Goal: Task Accomplishment & Management: Use online tool/utility

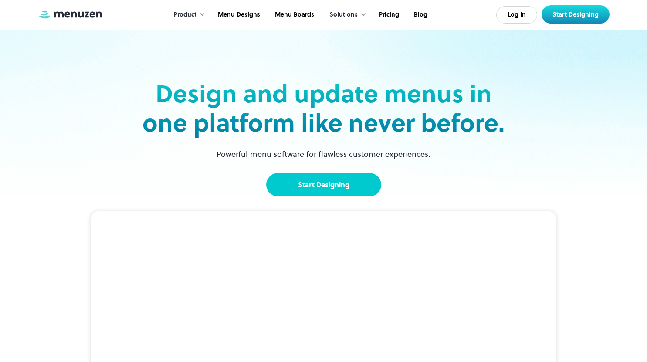
click at [315, 184] on link "Start Designing" at bounding box center [323, 185] width 115 height 24
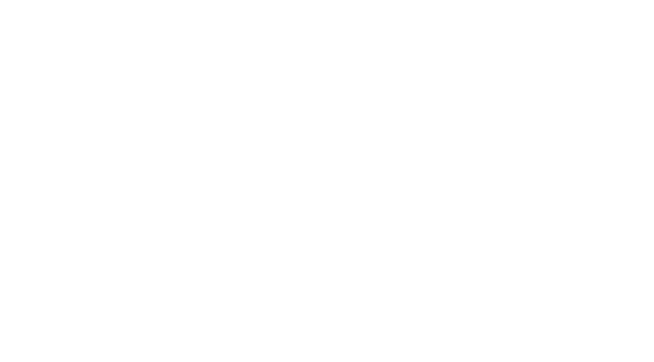
scroll to position [2418, 0]
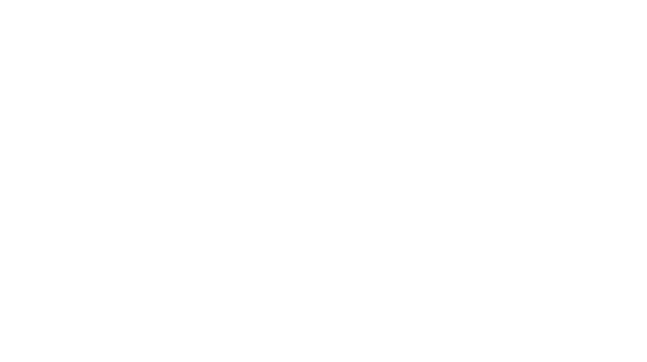
scroll to position [2418, 0]
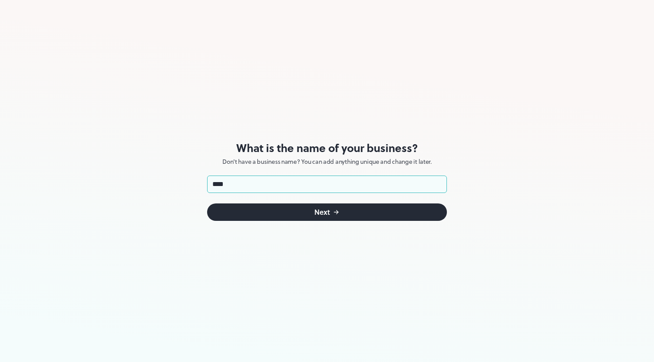
type input "****"
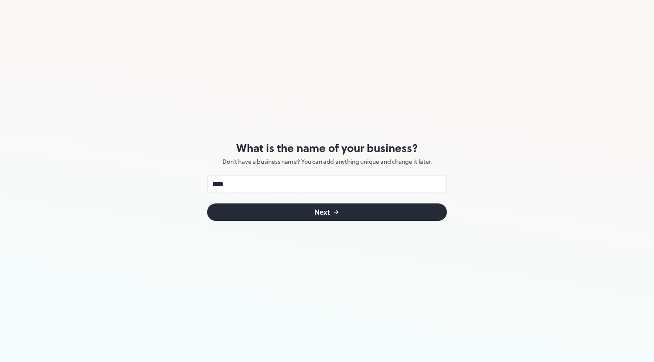
click at [342, 211] on button "Next" at bounding box center [327, 212] width 240 height 17
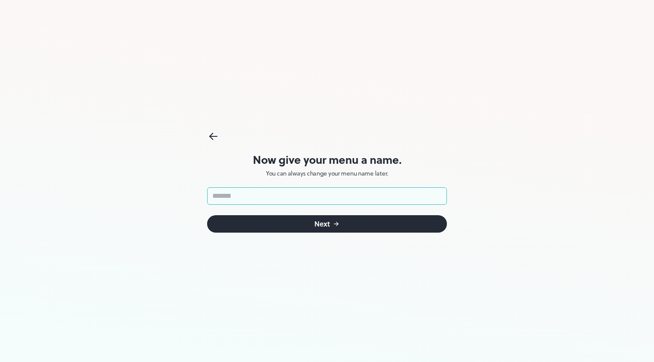
type input "*"
type input "***"
click at [335, 224] on icon "submit" at bounding box center [336, 224] width 7 height 7
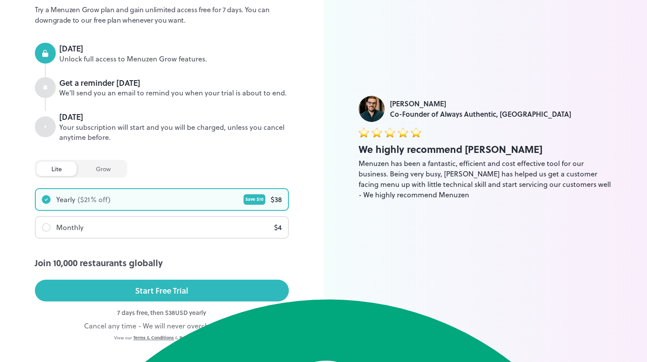
scroll to position [94, 0]
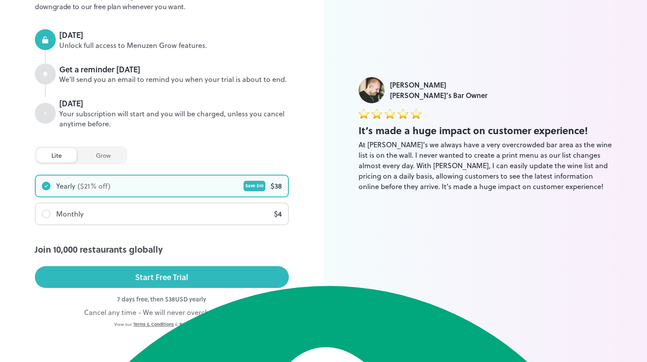
click at [93, 158] on div "grow" at bounding box center [103, 155] width 44 height 14
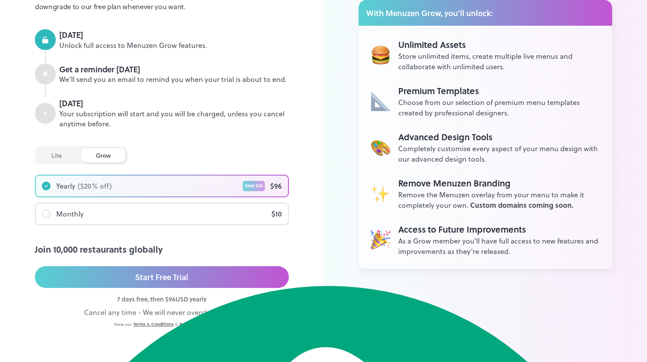
click at [54, 151] on div "lite" at bounding box center [57, 155] width 40 height 14
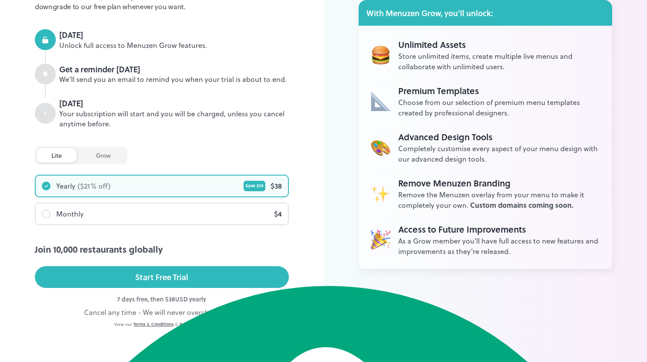
click at [92, 147] on div "lite grow" at bounding box center [81, 155] width 92 height 18
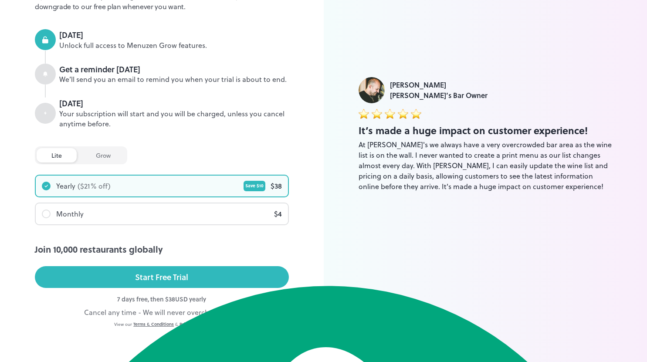
click at [91, 150] on div "grow" at bounding box center [103, 155] width 44 height 14
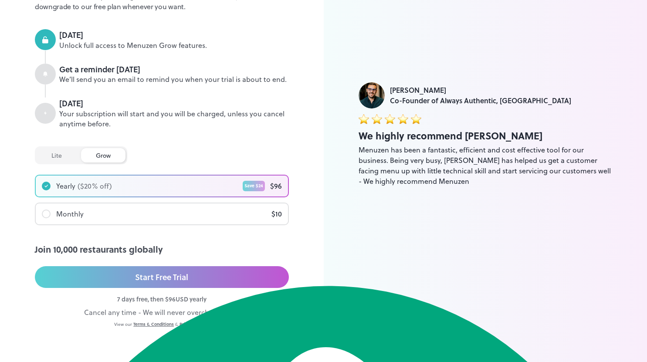
click at [55, 156] on div "lite" at bounding box center [57, 155] width 40 height 14
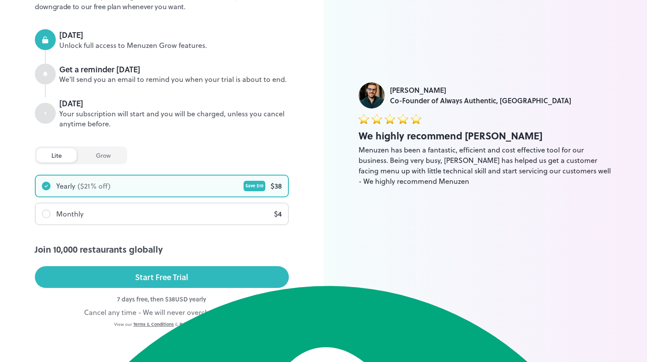
click at [49, 217] on div "Monthly" at bounding box center [63, 214] width 42 height 10
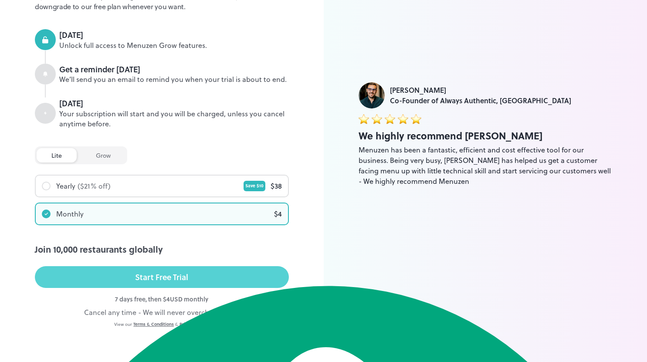
click at [122, 269] on button "Start Free Trial" at bounding box center [162, 277] width 254 height 22
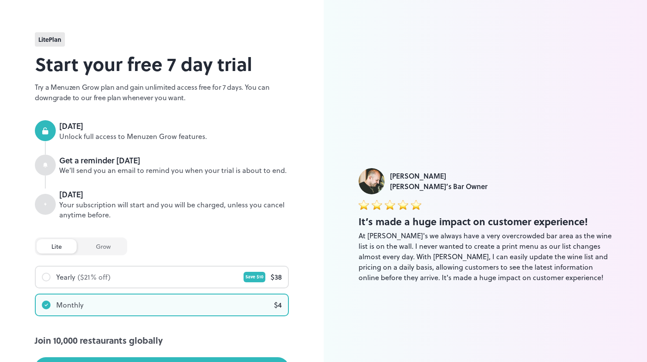
scroll to position [3, 0]
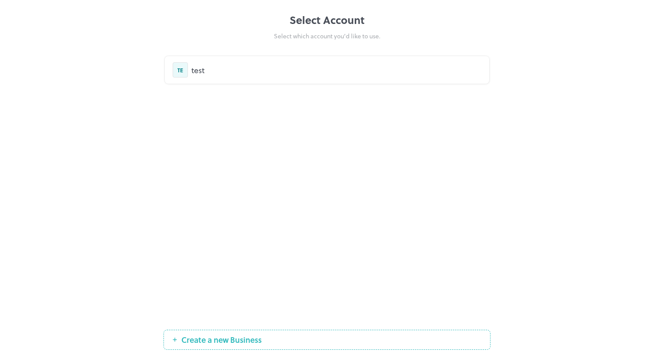
scroll to position [2418, 0]
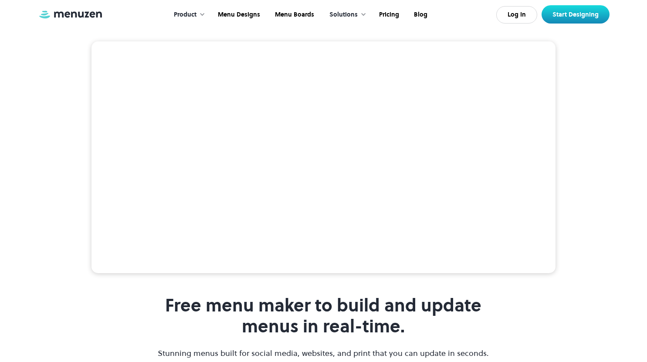
scroll to position [172, 0]
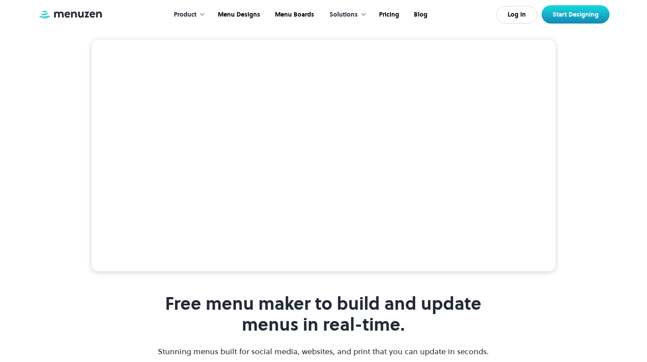
click at [56, 139] on div "Free menu maker to build and update menus in real-time. Stunning menus built fo…" at bounding box center [323, 233] width 647 height 416
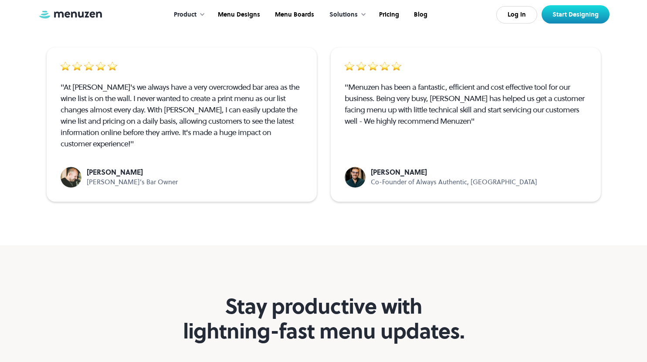
scroll to position [2556, 0]
drag, startPoint x: 63, startPoint y: 134, endPoint x: 79, endPoint y: 151, distance: 23.4
type textarea "**********"
drag, startPoint x: 88, startPoint y: 167, endPoint x: 93, endPoint y: 175, distance: 9.4
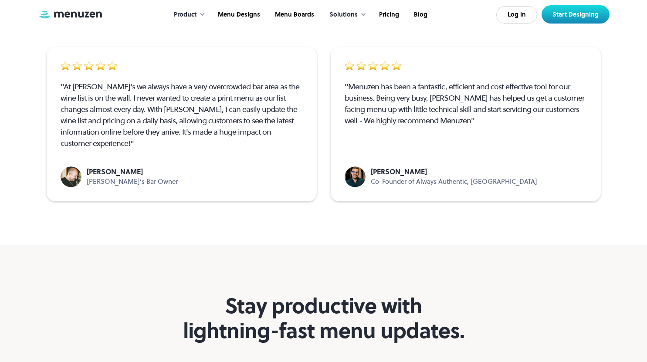
click at [93, 175] on div "Free online menu maker trusted by menu operators worldwide. "At Juanita's we al…" at bounding box center [324, 74] width 572 height 272
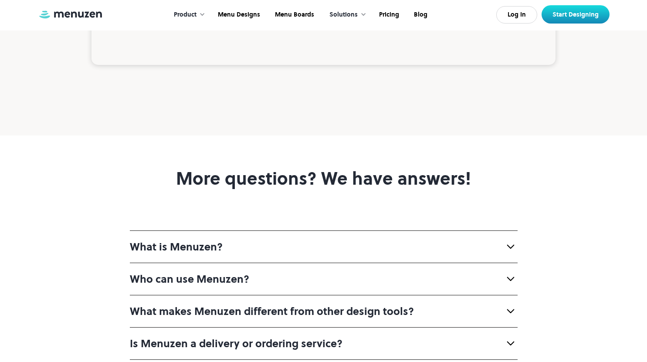
scroll to position [3108, 0]
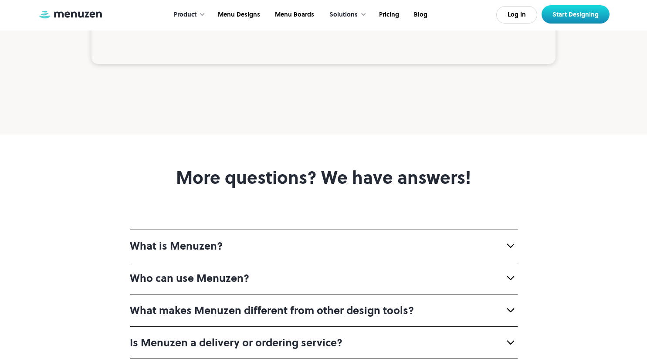
drag, startPoint x: 92, startPoint y: 207, endPoint x: 576, endPoint y: 168, distance: 485.4
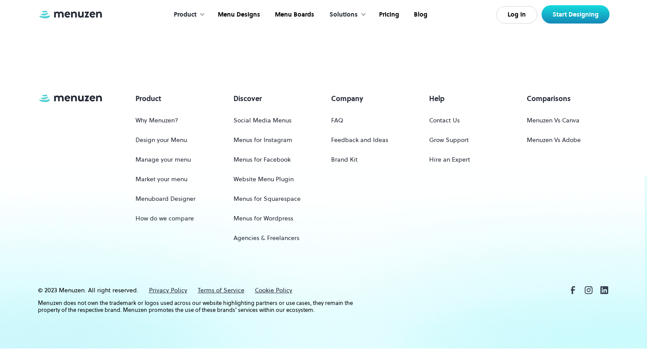
scroll to position [4073, 0]
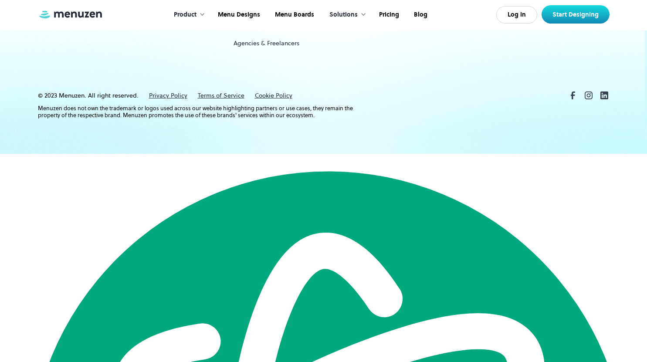
drag, startPoint x: 156, startPoint y: 50, endPoint x: 169, endPoint y: 48, distance: 12.7
click at [380, 11] on link "Pricing" at bounding box center [388, 14] width 35 height 27
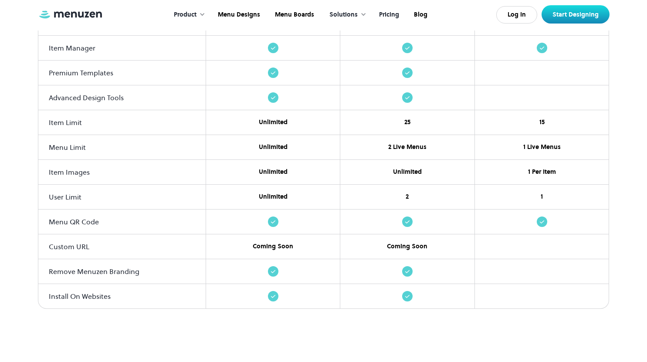
scroll to position [1025, 0]
click at [156, 333] on section "Compare Plans Start your free 7 day trial today. Grow $ 10 /mo Start Designing …" at bounding box center [323, 24] width 647 height 666
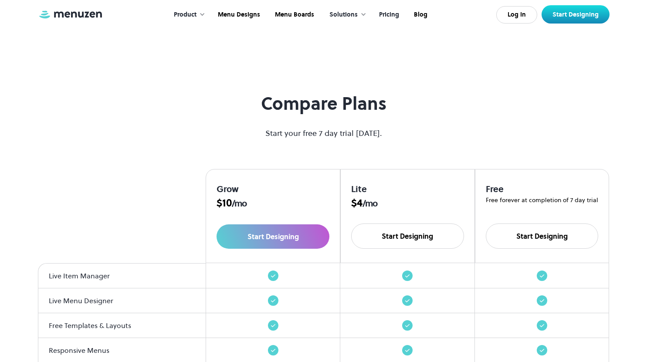
scroll to position [671, 0]
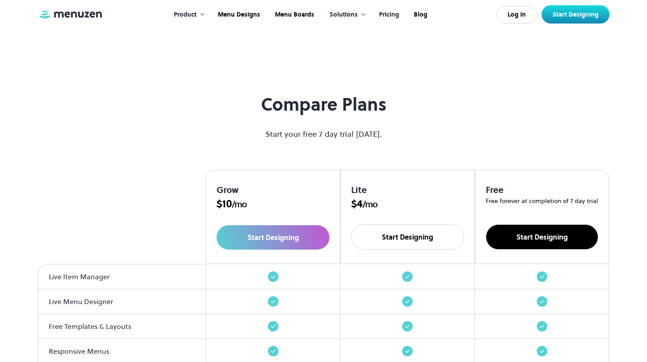
click at [552, 243] on link "Start Designing" at bounding box center [542, 236] width 113 height 25
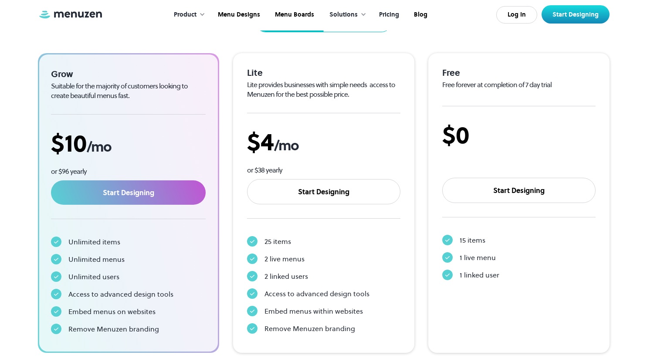
scroll to position [155, 0]
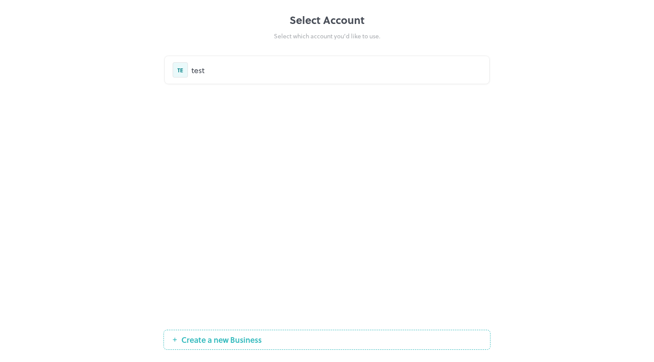
click at [255, 73] on div "test" at bounding box center [336, 70] width 290 height 12
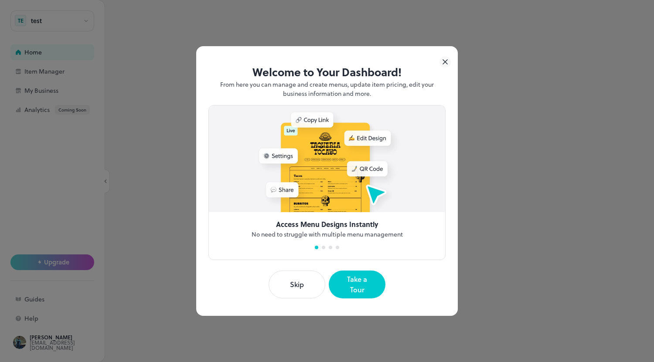
scroll to position [2418, 0]
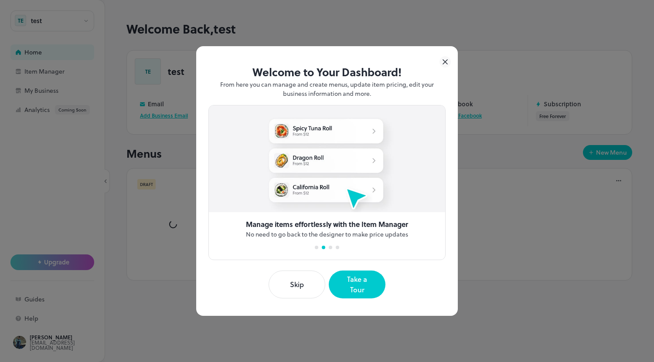
click at [306, 285] on button "Skip" at bounding box center [296, 285] width 57 height 28
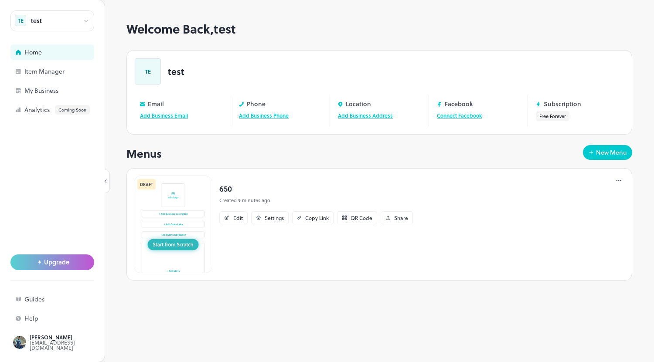
click at [181, 245] on img at bounding box center [173, 225] width 78 height 98
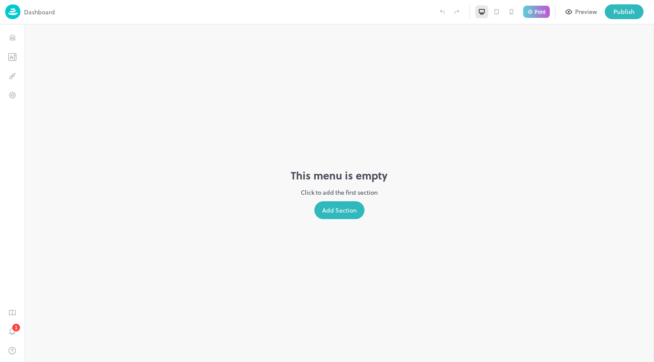
click at [337, 209] on div "Add Section" at bounding box center [339, 210] width 50 height 18
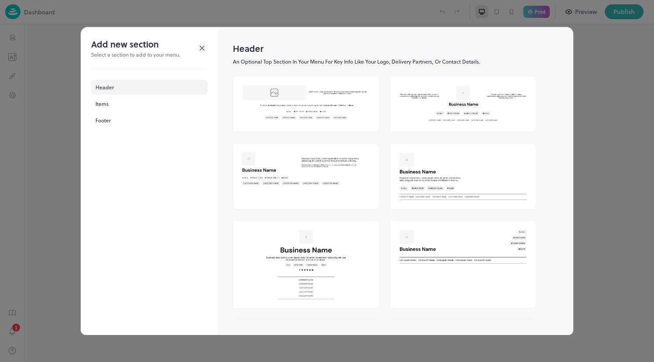
click at [102, 88] on div "Header" at bounding box center [149, 87] width 116 height 15
click at [424, 114] on img at bounding box center [463, 103] width 146 height 55
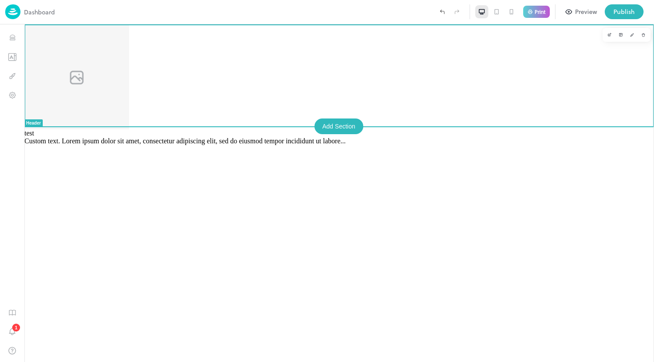
click at [350, 132] on div "Add Section" at bounding box center [338, 127] width 49 height 16
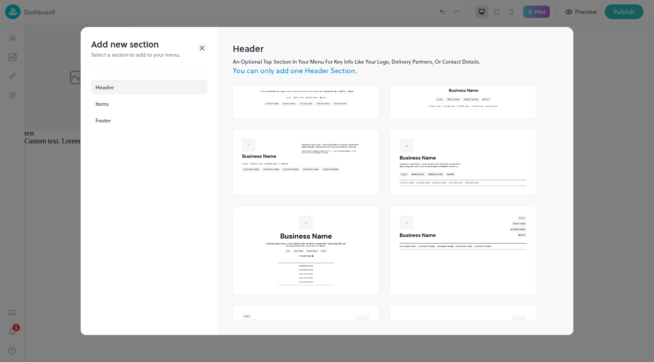
scroll to position [25, 0]
click at [104, 99] on div "Items" at bounding box center [149, 103] width 116 height 15
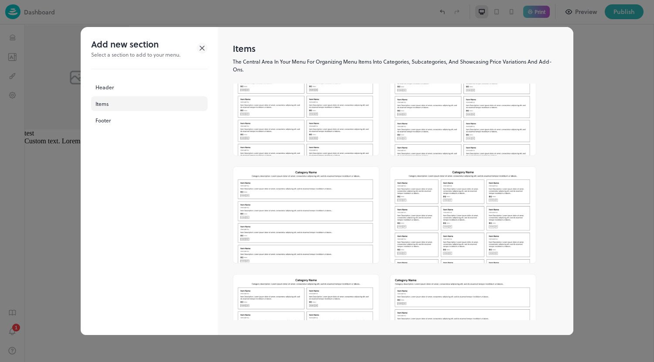
scroll to position [0, 0]
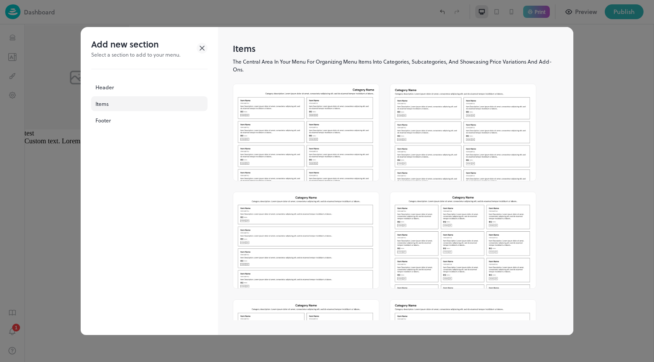
click at [282, 150] on img at bounding box center [306, 132] width 146 height 96
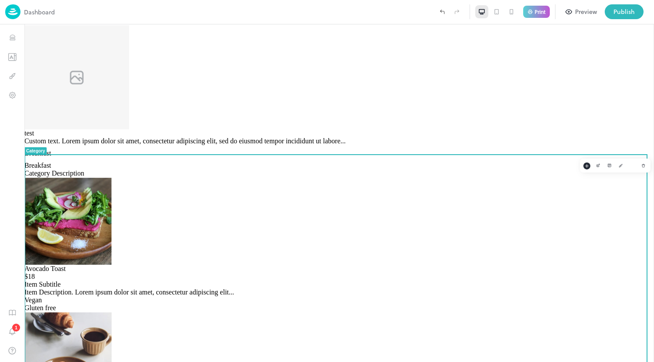
click at [324, 176] on div "Breakfast Category Description" at bounding box center [338, 170] width 629 height 16
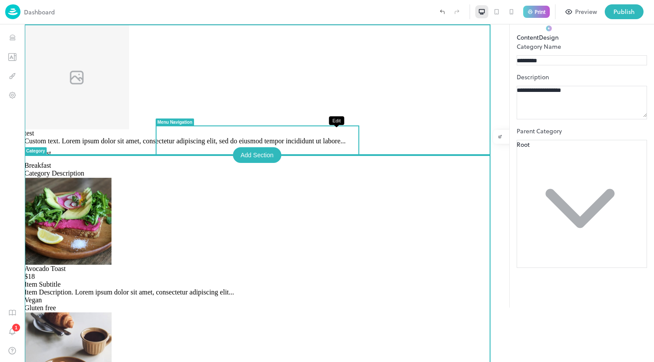
click at [498, 136] on icon "Edit" at bounding box center [500, 137] width 4 height 4
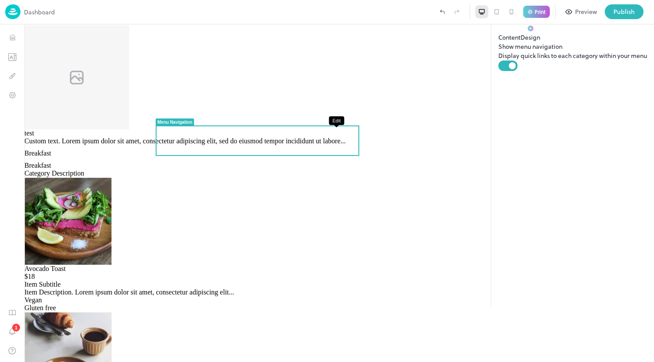
click at [498, 136] on icon "Edit" at bounding box center [500, 137] width 4 height 4
click at [509, 136] on icon "Design" at bounding box center [511, 137] width 4 height 4
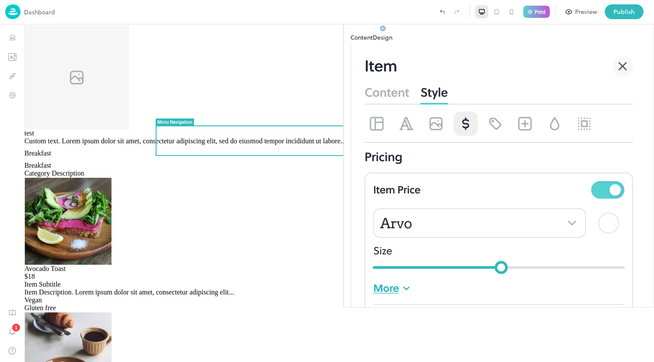
scroll to position [428, 0]
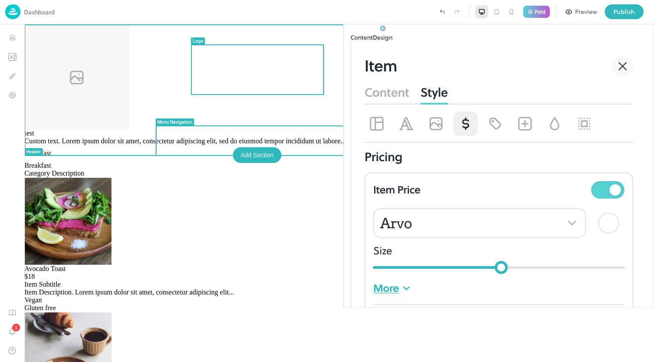
click at [129, 73] on img at bounding box center [76, 76] width 105 height 105
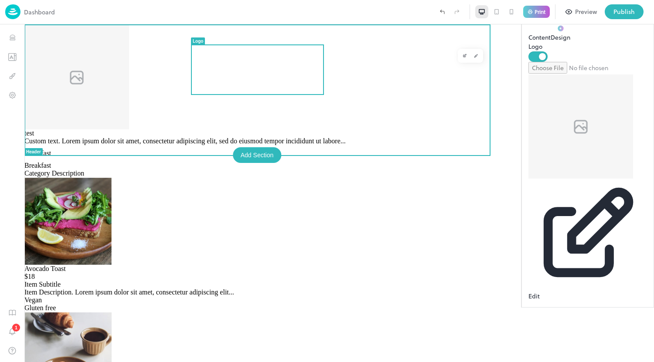
click at [129, 73] on img at bounding box center [76, 76] width 105 height 105
click at [129, 53] on img at bounding box center [76, 76] width 105 height 105
click at [462, 57] on icon "Edit" at bounding box center [464, 56] width 4 height 4
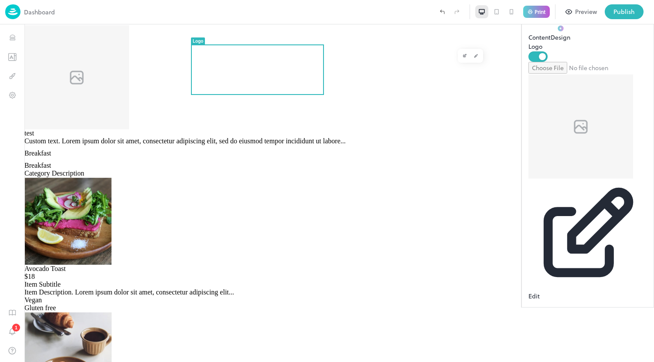
click at [583, 179] on icon at bounding box center [587, 235] width 119 height 113
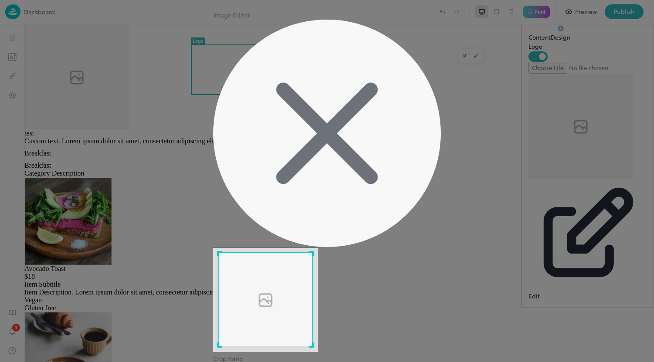
click at [256, 362] on button "Custom" at bounding box center [244, 367] width 21 height 9
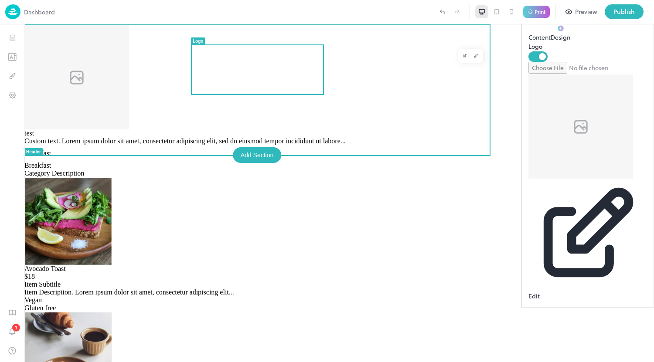
click at [129, 72] on img at bounding box center [76, 76] width 105 height 105
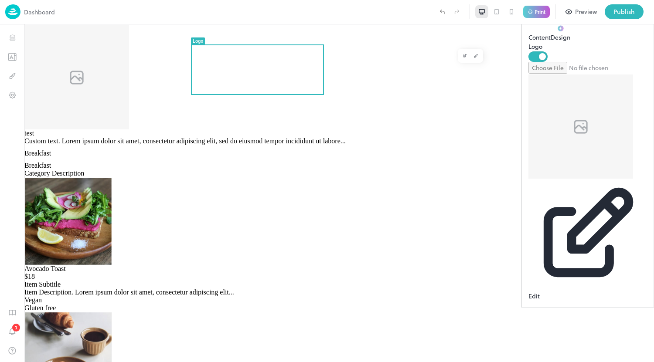
click at [620, 301] on div "Remove" at bounding box center [587, 365] width 119 height 128
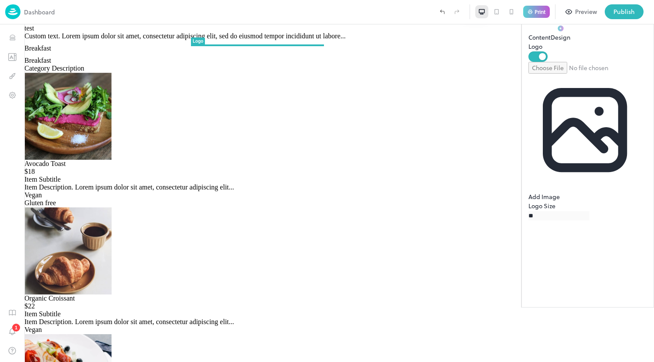
click at [573, 74] on input "file" at bounding box center [587, 68] width 119 height 12
click at [562, 74] on input "file" at bounding box center [587, 68] width 119 height 12
type input "**********"
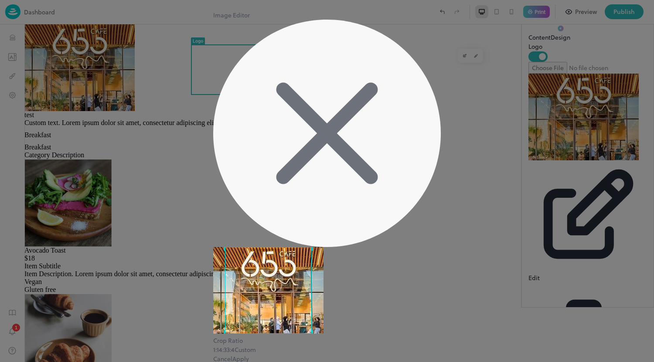
click at [249, 354] on button "Apply" at bounding box center [240, 358] width 17 height 9
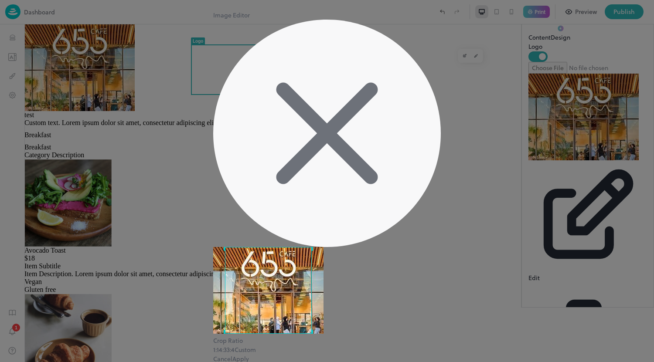
click at [249, 354] on button "Apply" at bounding box center [240, 358] width 17 height 9
click at [421, 101] on icon at bounding box center [327, 134] width 228 height 228
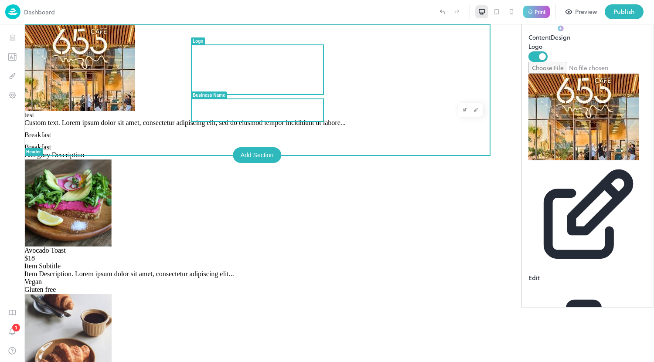
click at [34, 111] on span "test" at bounding box center [29, 114] width 10 height 7
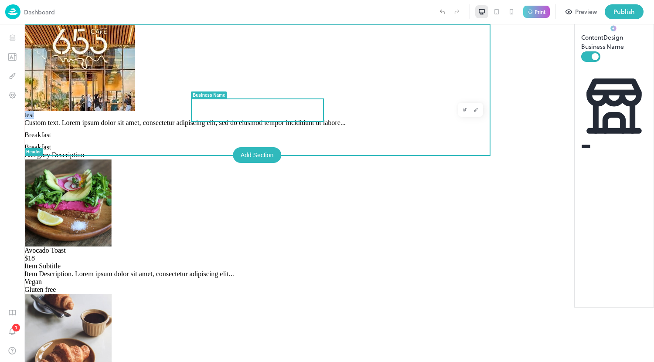
click at [34, 111] on span "test" at bounding box center [29, 114] width 10 height 7
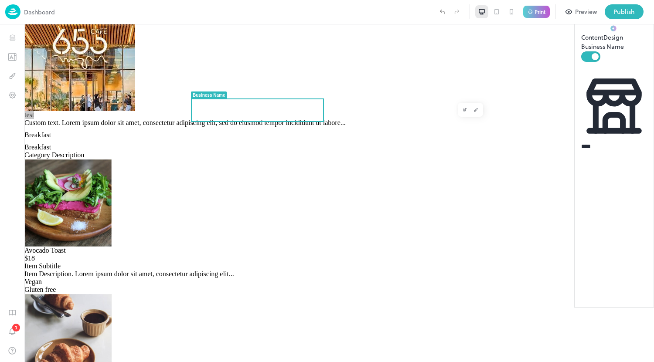
click at [581, 142] on input "****" at bounding box center [611, 146] width 61 height 9
type textarea "****"
click at [581, 142] on input "****" at bounding box center [611, 146] width 61 height 9
type input "********"
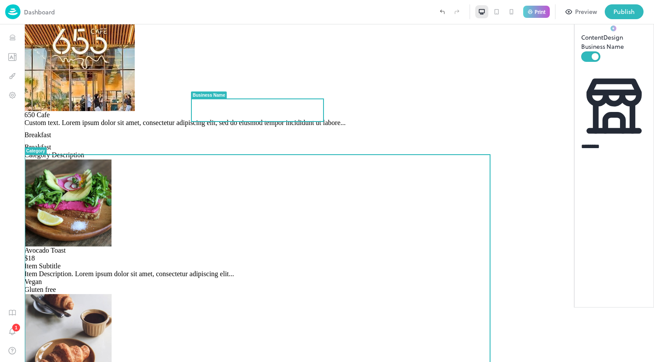
click at [315, 151] on p "Breakfast" at bounding box center [338, 147] width 629 height 8
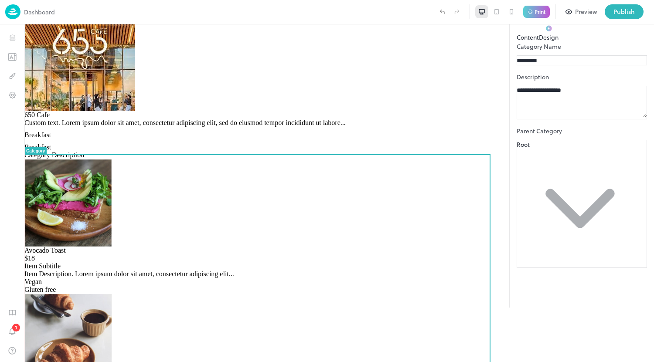
click at [516, 255] on div "**********" at bounding box center [581, 155] width 130 height 226
click at [579, 7] on button "Preview" at bounding box center [580, 11] width 41 height 15
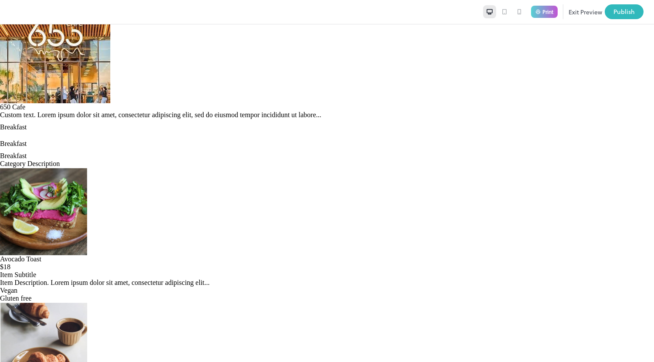
scroll to position [6, 0]
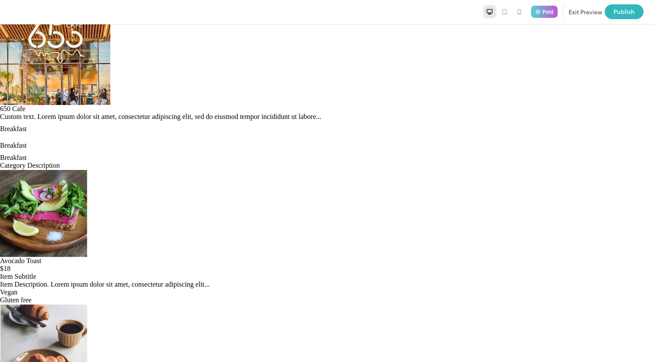
click at [516, 10] on icon at bounding box center [519, 11] width 7 height 7
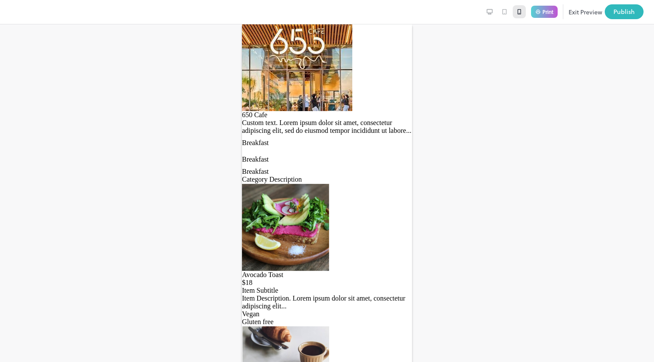
click at [501, 13] on icon at bounding box center [504, 11] width 7 height 7
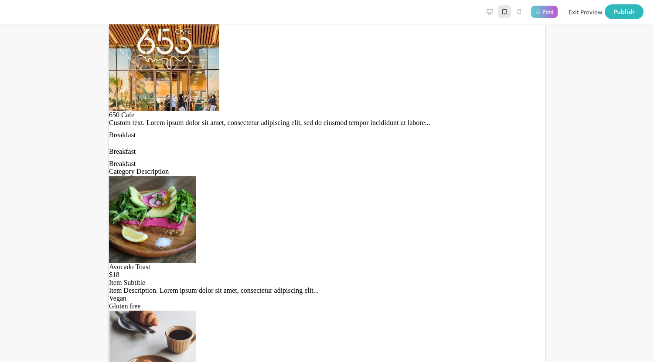
click at [501, 13] on icon at bounding box center [504, 11] width 7 height 7
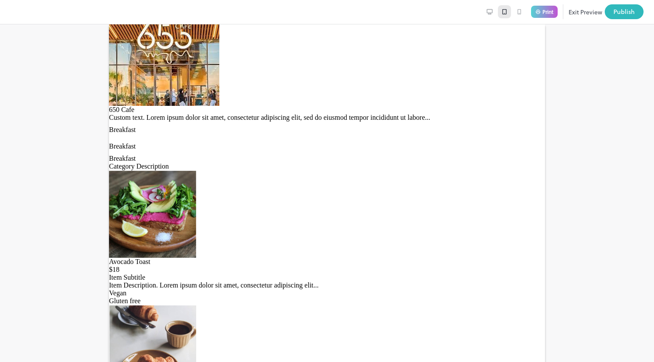
scroll to position [6, 0]
click at [578, 40] on div at bounding box center [327, 193] width 654 height 338
click at [617, 17] on div "Publish" at bounding box center [623, 12] width 21 height 10
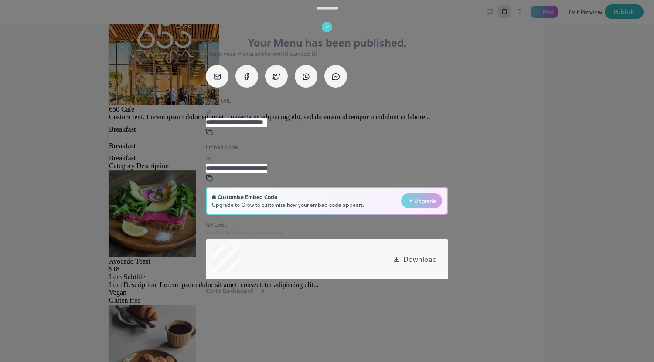
click at [267, 127] on input "**********" at bounding box center [236, 122] width 61 height 9
click at [500, 104] on div at bounding box center [327, 181] width 654 height 362
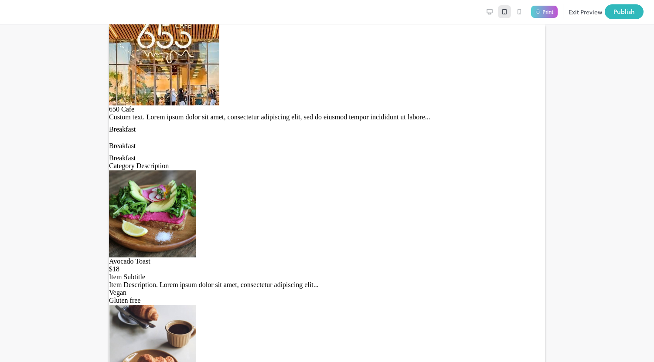
scroll to position [0, 0]
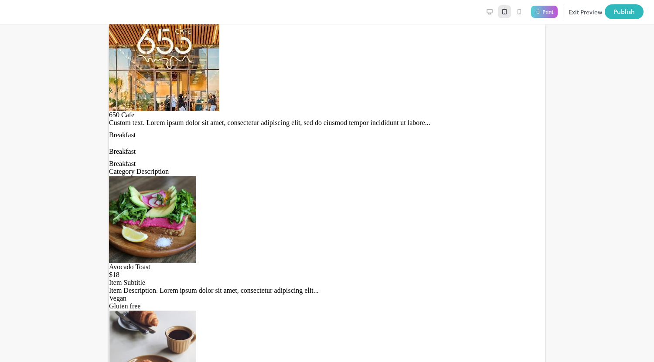
click at [572, 13] on button "Exit Preview" at bounding box center [585, 11] width 34 height 15
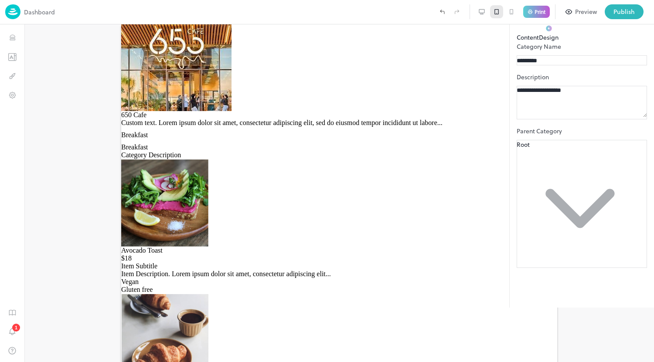
click at [14, 10] on img at bounding box center [12, 11] width 15 height 15
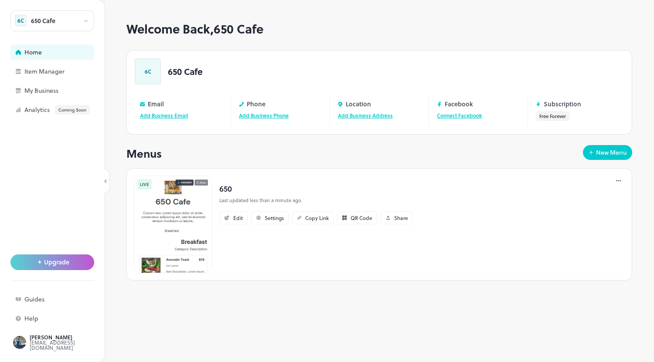
click at [86, 19] on icon at bounding box center [86, 21] width 7 height 6
click at [41, 362] on div at bounding box center [327, 364] width 654 height 0
click at [41, 70] on div "Item Manager" at bounding box center [67, 71] width 87 height 6
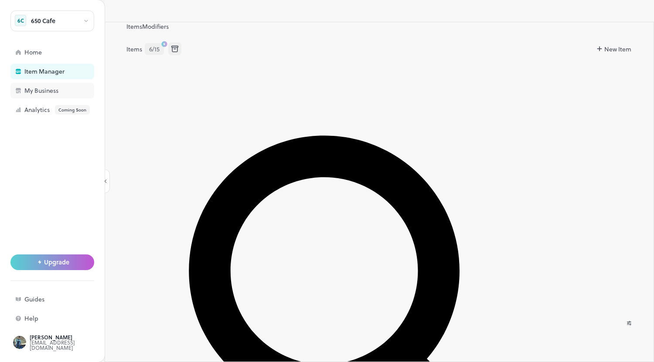
click at [46, 92] on div "My Business" at bounding box center [67, 91] width 87 height 6
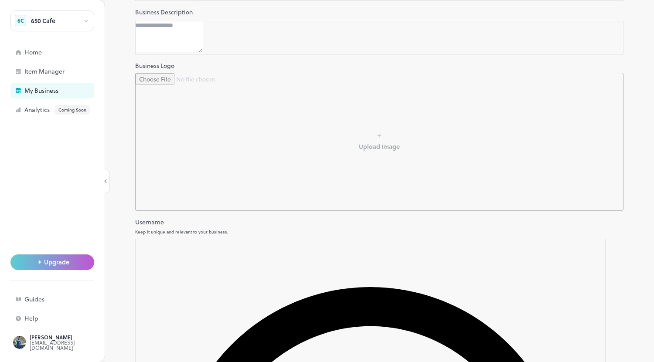
scroll to position [154, 0]
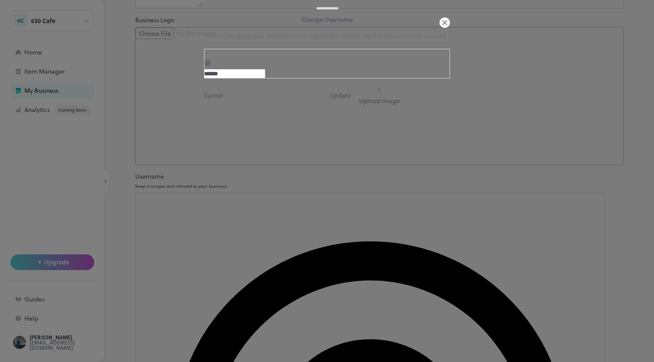
drag, startPoint x: 319, startPoint y: 299, endPoint x: 221, endPoint y: 308, distance: 97.6
click at [221, 78] on input "******" at bounding box center [234, 73] width 61 height 9
type input "*"
type input "******"
click at [351, 100] on button "Update" at bounding box center [339, 95] width 21 height 9
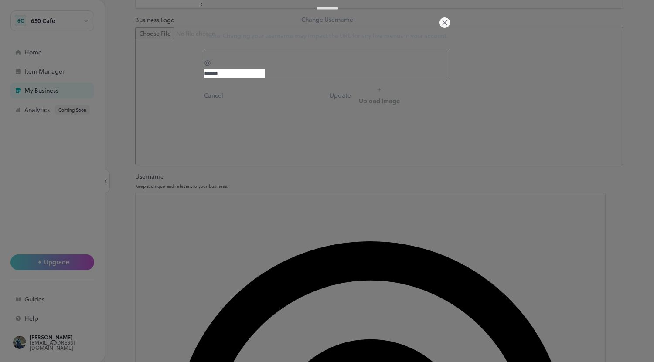
click at [263, 78] on input "******" at bounding box center [234, 73] width 61 height 9
drag, startPoint x: 221, startPoint y: 306, endPoint x: 212, endPoint y: 306, distance: 9.6
click at [212, 78] on div "​ ****** ​" at bounding box center [327, 64] width 246 height 30
click at [255, 78] on input "******" at bounding box center [234, 73] width 61 height 9
click at [231, 78] on input "******" at bounding box center [234, 73] width 61 height 9
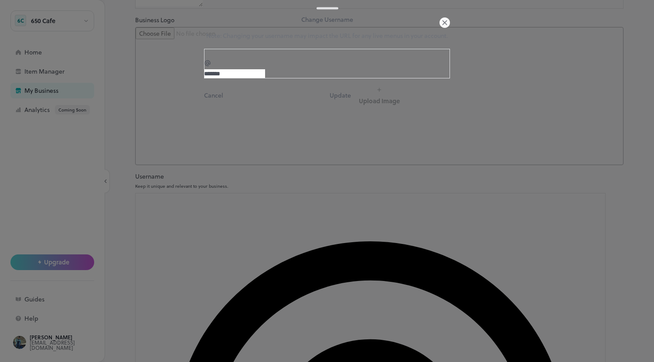
type input "*******"
click at [351, 100] on button "Update" at bounding box center [339, 95] width 21 height 9
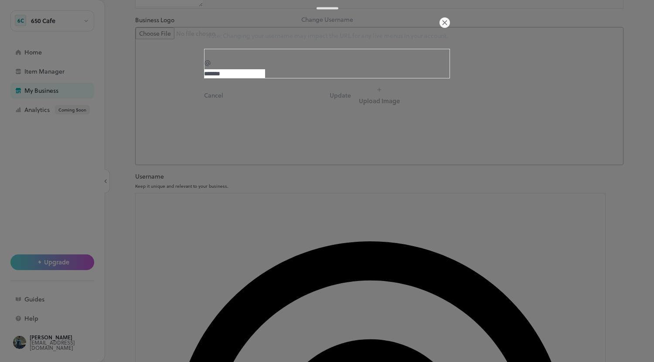
click at [265, 78] on input "*******" at bounding box center [234, 73] width 61 height 9
type input "**********"
click at [351, 100] on button "Update" at bounding box center [339, 95] width 21 height 9
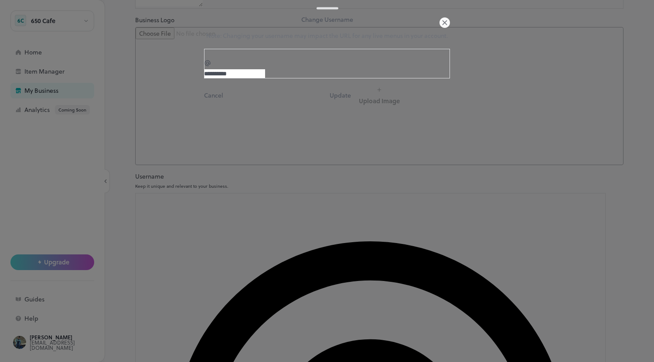
click at [258, 78] on input "**********" at bounding box center [234, 73] width 61 height 9
type input "********"
click at [351, 100] on button "Update" at bounding box center [339, 95] width 21 height 9
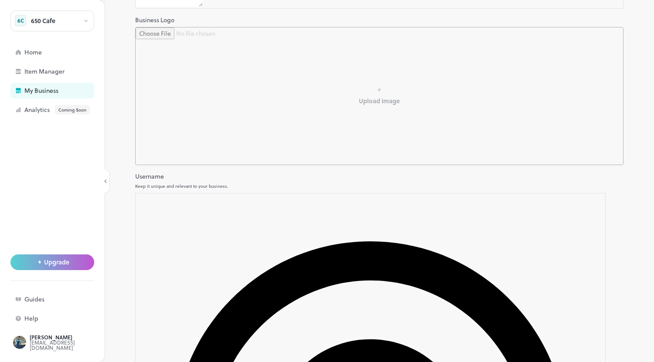
type input "********"
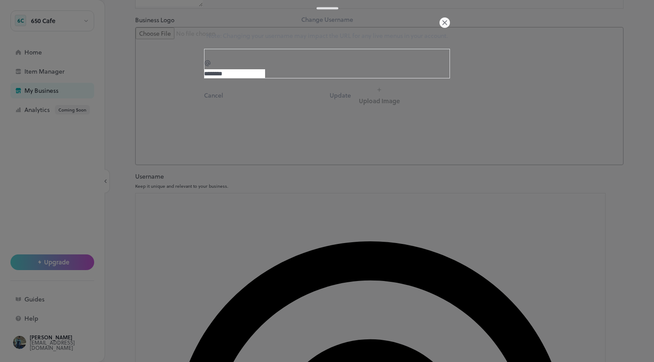
click at [229, 78] on input "********" at bounding box center [234, 73] width 61 height 9
type input "**********"
click at [351, 100] on button "Update" at bounding box center [339, 95] width 21 height 9
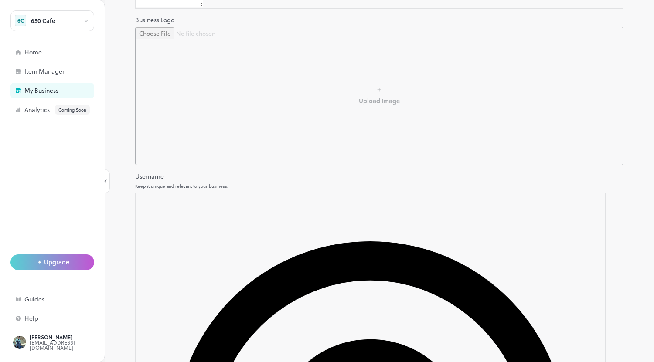
type input "**********"
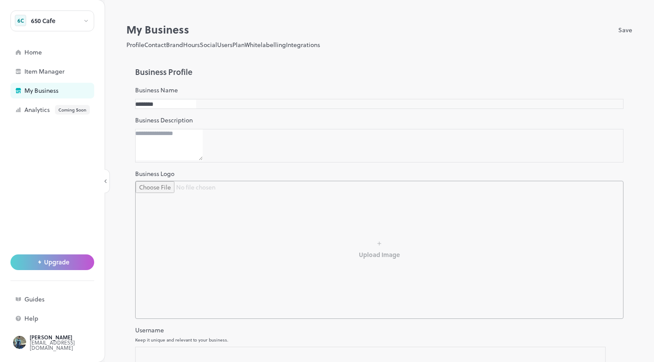
click at [618, 30] on button "Save" at bounding box center [625, 30] width 14 height 16
click at [39, 55] on div "Home" at bounding box center [67, 52] width 87 height 6
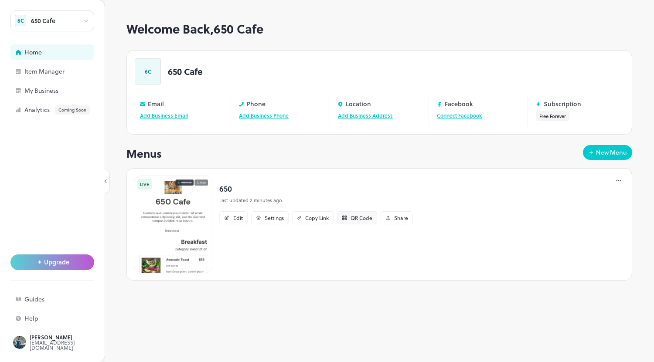
click at [364, 216] on div "QR Code" at bounding box center [361, 217] width 22 height 5
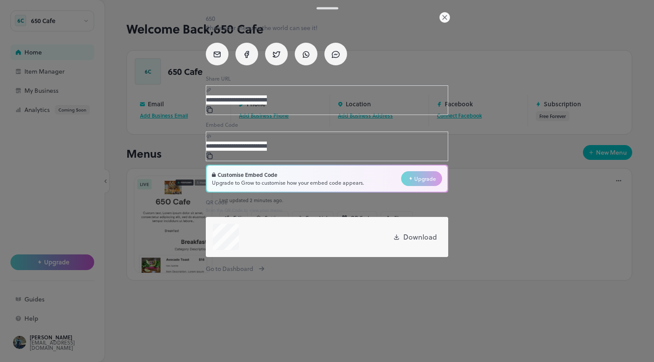
click at [443, 23] on icon at bounding box center [444, 17] width 10 height 10
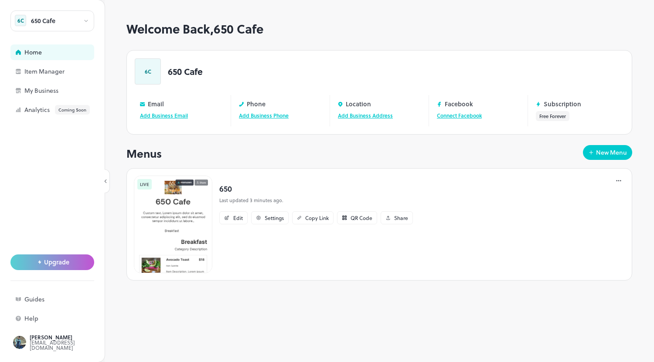
click at [238, 192] on p "650" at bounding box center [316, 189] width 194 height 12
click at [241, 217] on div "Edit" at bounding box center [238, 217] width 10 height 5
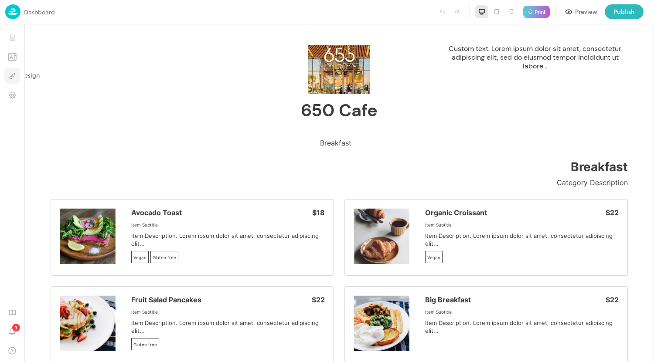
click at [9, 79] on icon "Design" at bounding box center [12, 76] width 8 height 8
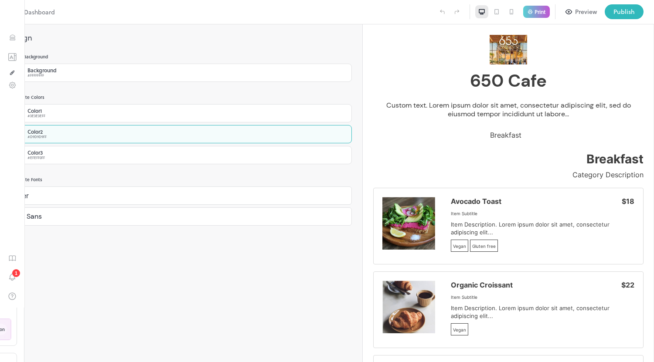
click at [76, 127] on div "Color 2 #D9D9D9FF" at bounding box center [180, 134] width 341 height 18
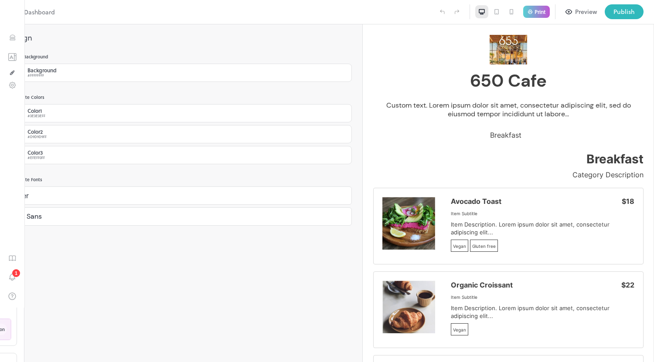
click at [89, 362] on div at bounding box center [327, 362] width 654 height 0
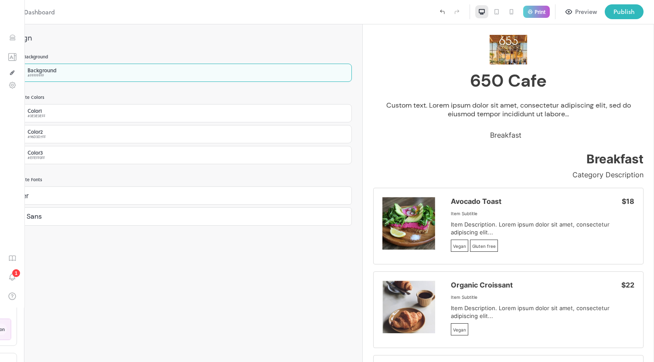
click at [57, 75] on div "#FFFFFFFF" at bounding box center [41, 75] width 29 height 5
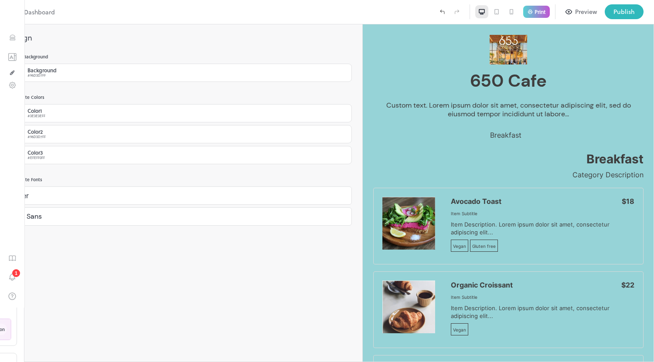
click at [99, 163] on body "Dashboard Print Preview Publish 1 Items 6/15 Add Breakfast Avocado Toast Organi…" at bounding box center [327, 181] width 654 height 362
type input "****"
drag, startPoint x: 102, startPoint y: 247, endPoint x: 144, endPoint y: 99, distance: 153.7
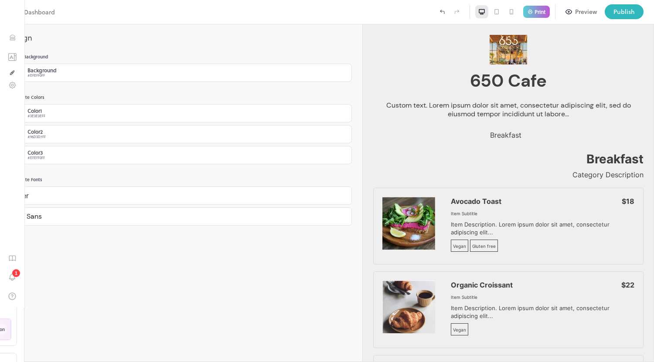
click at [112, 362] on div at bounding box center [327, 362] width 654 height 0
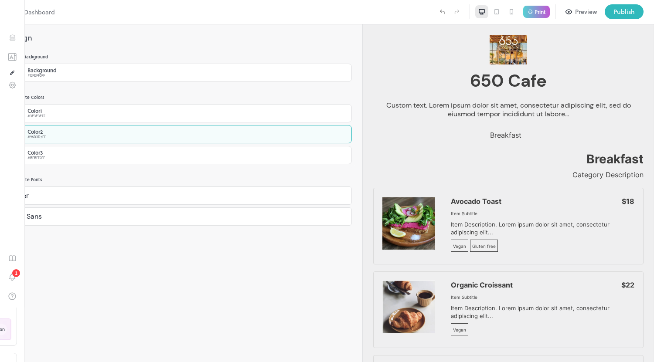
click at [46, 132] on div "Color 2" at bounding box center [36, 131] width 18 height 5
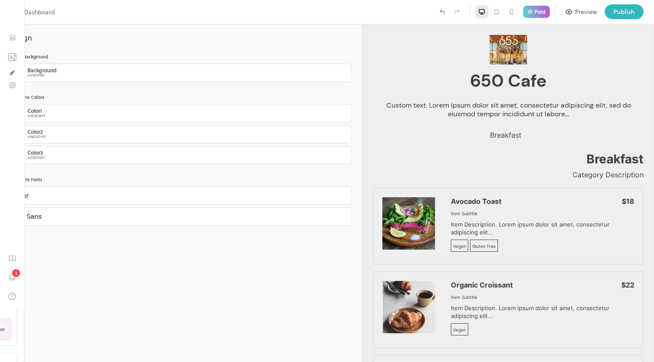
click at [95, 362] on div at bounding box center [327, 362] width 654 height 0
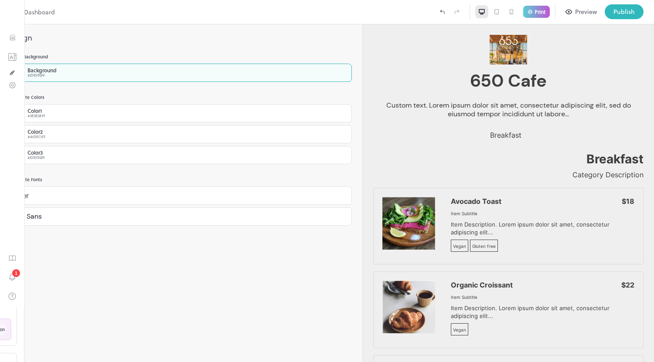
click at [91, 77] on div "Background #EFEFF0FF" at bounding box center [180, 73] width 341 height 18
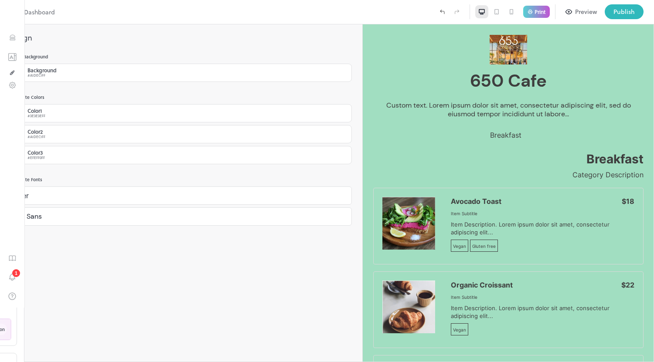
click at [128, 362] on div at bounding box center [327, 362] width 654 height 0
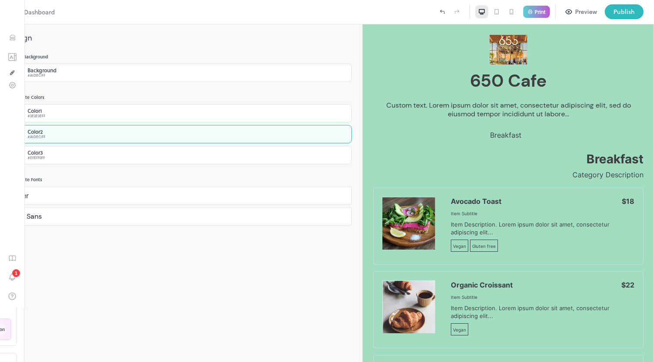
click at [129, 134] on div "Color 2 #A1DEC1FF" at bounding box center [180, 134] width 341 height 18
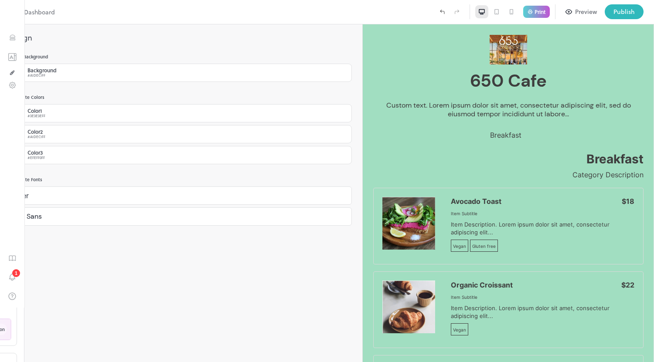
click at [152, 362] on div at bounding box center [327, 362] width 654 height 0
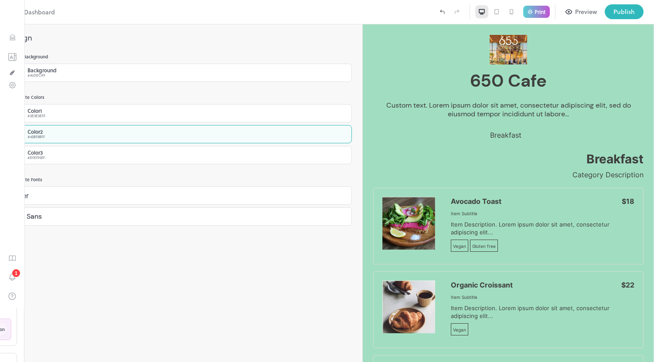
click at [112, 140] on div "Color 2 #43BF8BFF" at bounding box center [180, 134] width 341 height 18
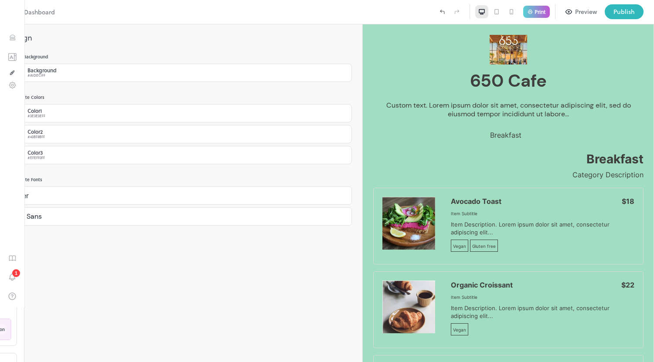
click at [92, 362] on div at bounding box center [327, 362] width 654 height 0
click at [92, 78] on div "Background #A1DEC1FF" at bounding box center [180, 73] width 341 height 18
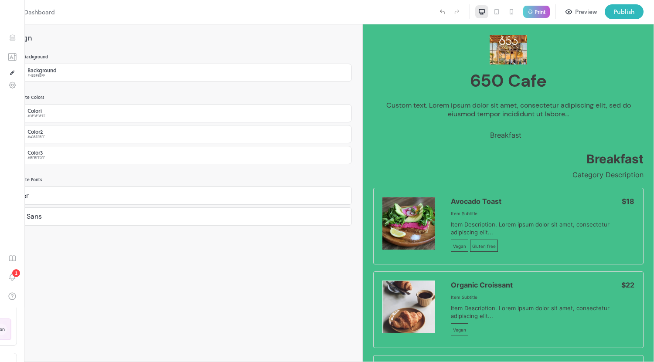
click at [139, 362] on div at bounding box center [327, 362] width 654 height 0
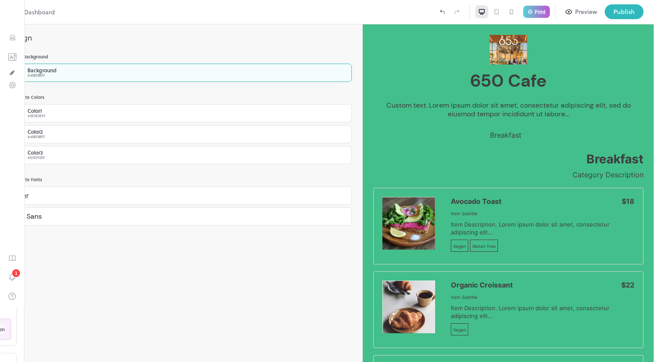
click at [115, 74] on div "Background #43BF8BFF" at bounding box center [180, 73] width 341 height 18
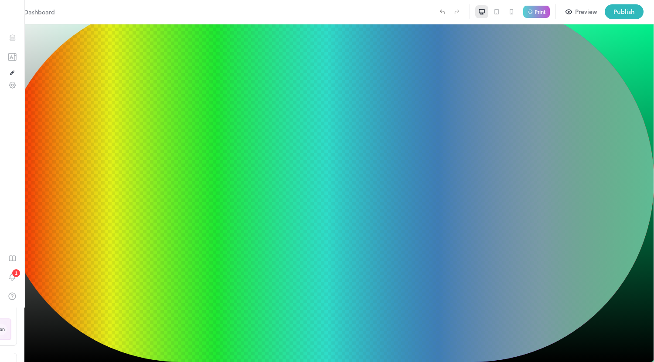
drag, startPoint x: 221, startPoint y: 145, endPoint x: 195, endPoint y: 145, distance: 25.7
click at [324, 97] on div at bounding box center [324, 97] width 0 height 0
type input "*********"
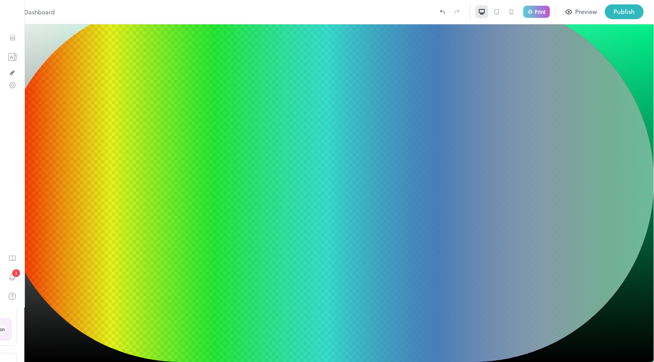
drag, startPoint x: 195, startPoint y: 145, endPoint x: 185, endPoint y: 147, distance: 10.3
click at [278, 97] on div at bounding box center [278, 97] width 0 height 0
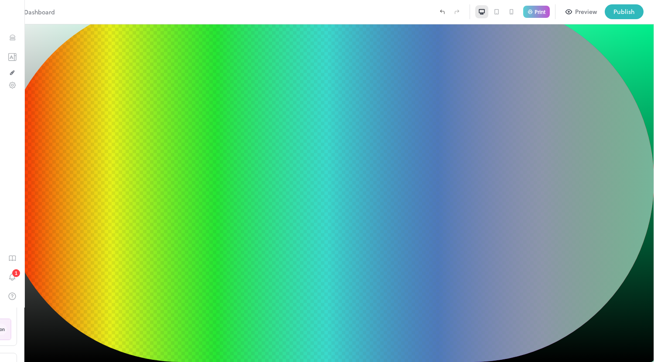
type input "*********"
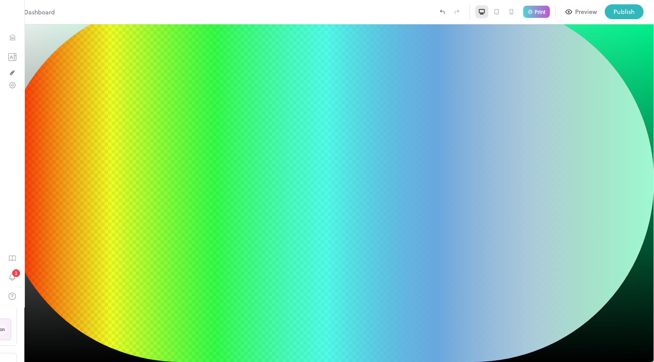
type input "*********"
drag, startPoint x: 185, startPoint y: 147, endPoint x: 187, endPoint y: 129, distance: 18.4
click at [242, 15] on div at bounding box center [242, 15] width 0 height 0
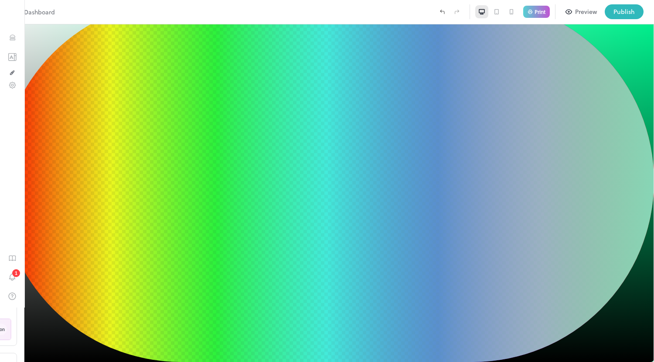
type input "*********"
drag, startPoint x: 187, startPoint y: 129, endPoint x: 187, endPoint y: 145, distance: 15.7
click at [242, 58] on div at bounding box center [242, 58] width 0 height 0
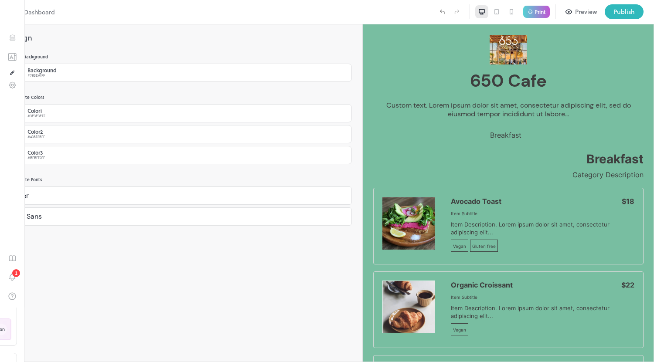
click at [13, 362] on div at bounding box center [327, 362] width 654 height 0
click at [13, 54] on icon "Templates" at bounding box center [12, 57] width 9 height 8
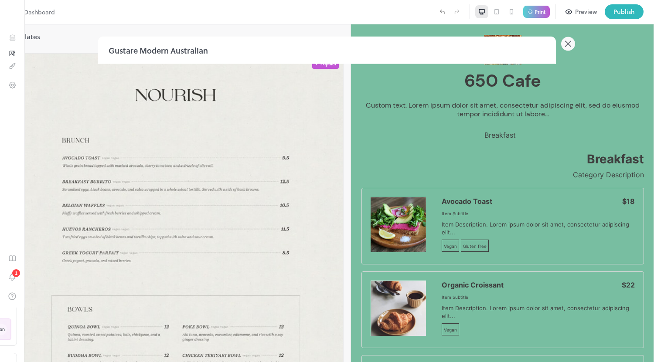
click at [27, 241] on div at bounding box center [327, 181] width 654 height 362
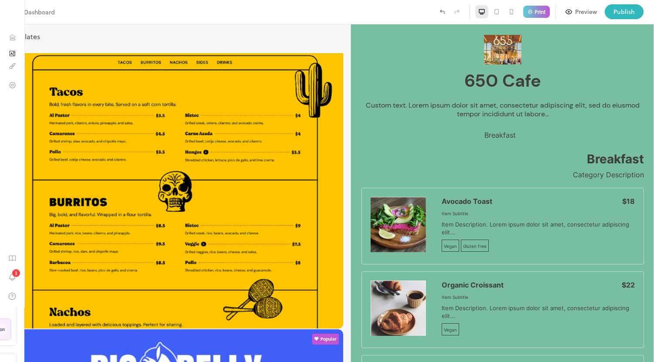
scroll to position [1023, 0]
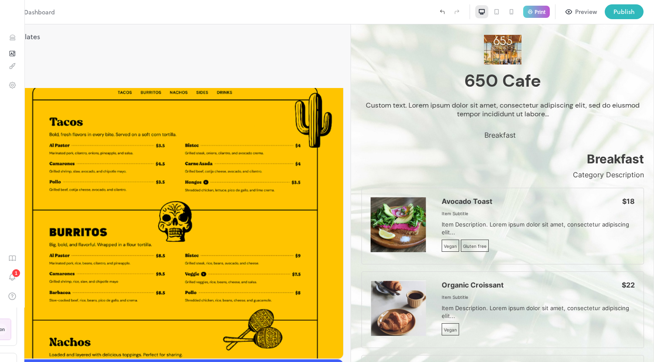
type input "*********"
type input "**********"
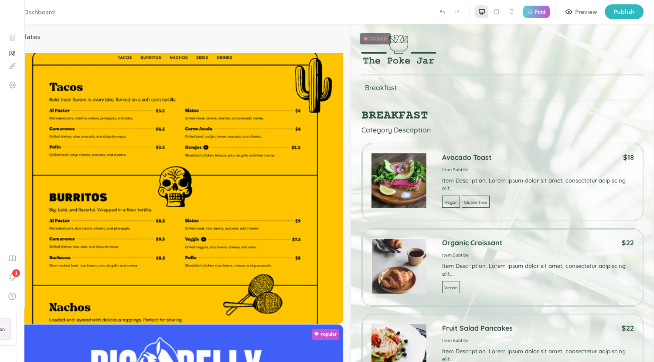
scroll to position [995, 0]
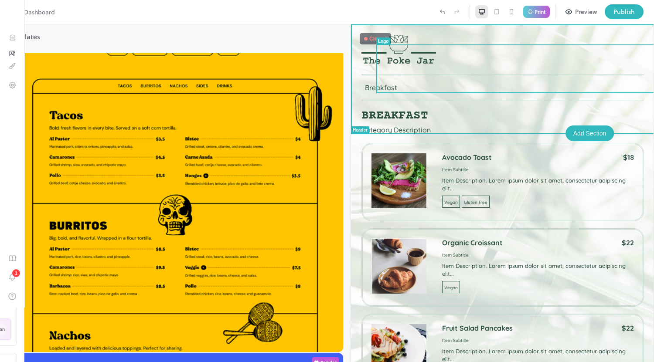
drag, startPoint x: 511, startPoint y: 196, endPoint x: 422, endPoint y: 91, distance: 137.9
click at [422, 64] on img at bounding box center [398, 49] width 75 height 29
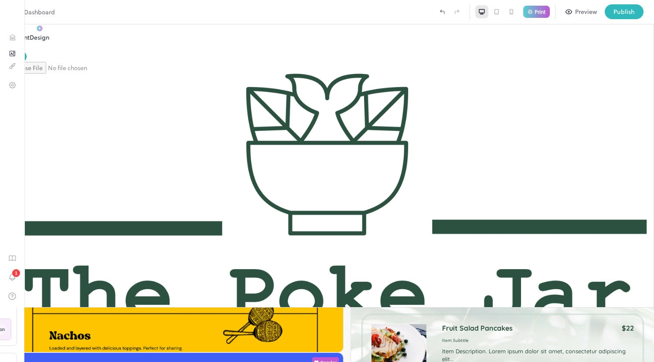
click at [126, 74] on input "file" at bounding box center [66, 68] width 119 height 12
type input "**********"
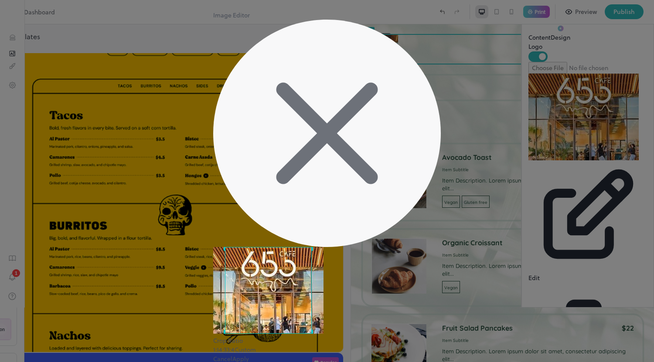
click at [249, 354] on button "Apply" at bounding box center [240, 358] width 17 height 9
click at [232, 354] on button "Cancel" at bounding box center [222, 358] width 19 height 9
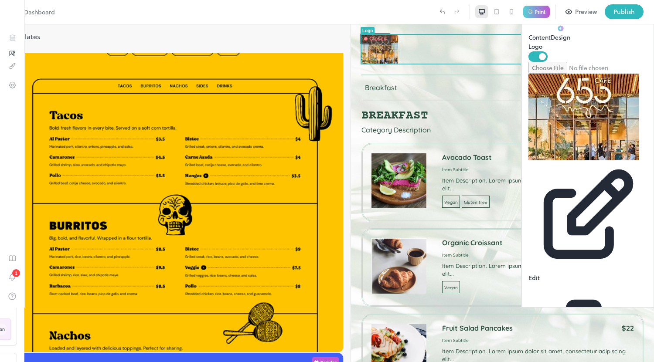
click at [643, 17] on icon at bounding box center [641, 16] width 4 height 4
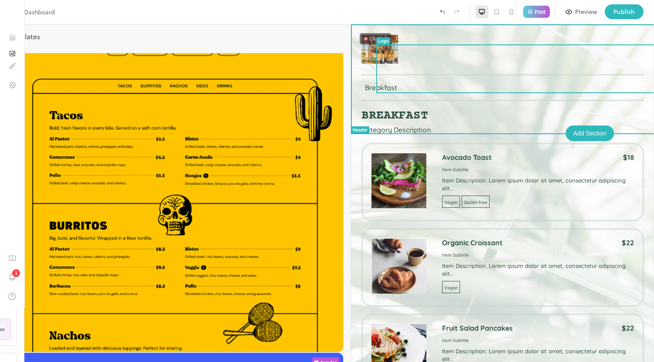
click at [391, 63] on img at bounding box center [379, 49] width 37 height 29
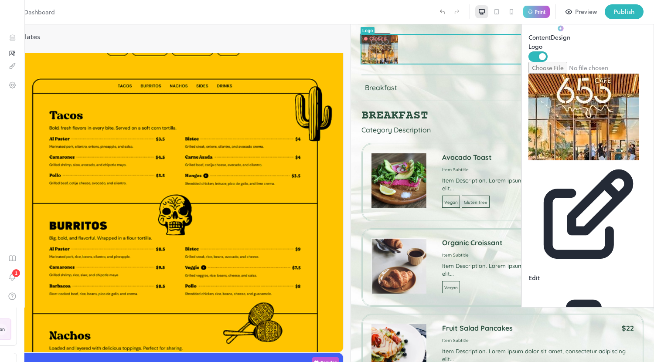
click at [551, 42] on button "Design" at bounding box center [560, 33] width 20 height 18
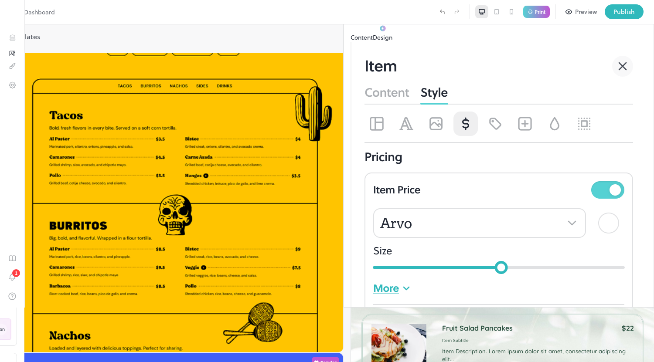
click at [373, 42] on button "Content" at bounding box center [361, 37] width 22 height 9
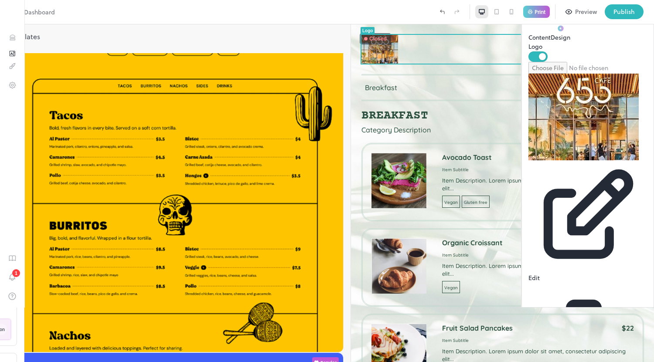
click at [550, 42] on button "Design" at bounding box center [560, 33] width 20 height 18
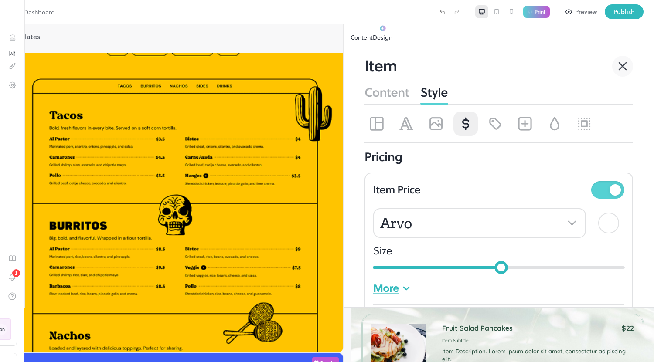
click at [373, 42] on button "Content" at bounding box center [361, 37] width 22 height 9
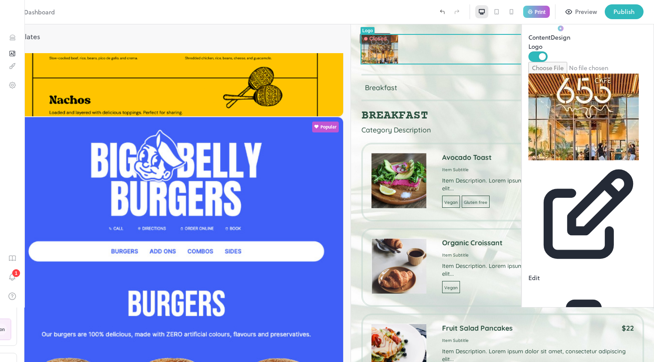
scroll to position [1231, 0]
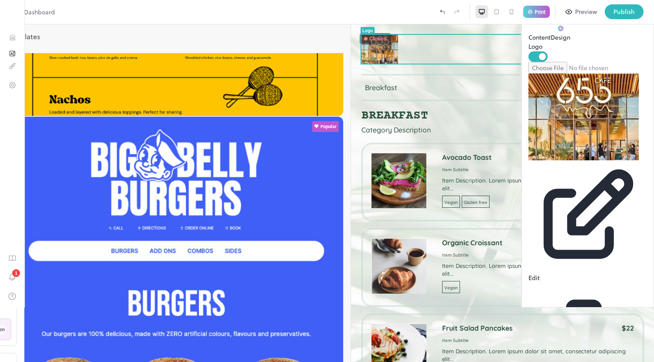
click at [512, 12] on icon at bounding box center [511, 11] width 7 height 7
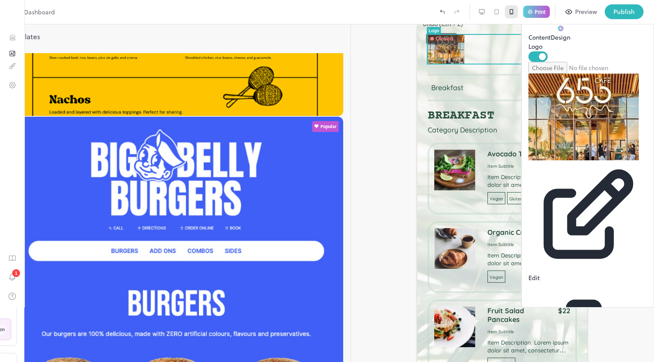
click at [440, 9] on icon "Undo (Ctrl + Z)" at bounding box center [442, 12] width 8 height 8
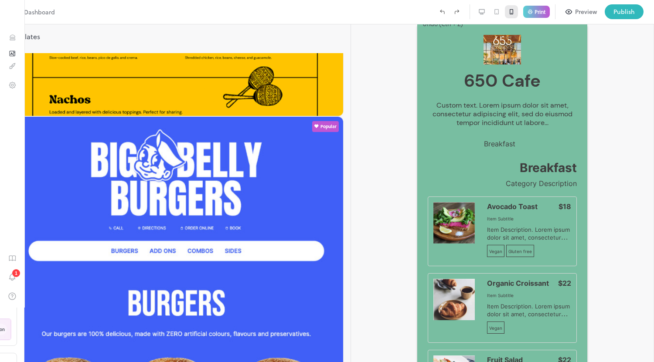
type input "*****"
type input "******"
click at [482, 13] on icon at bounding box center [481, 11] width 7 height 7
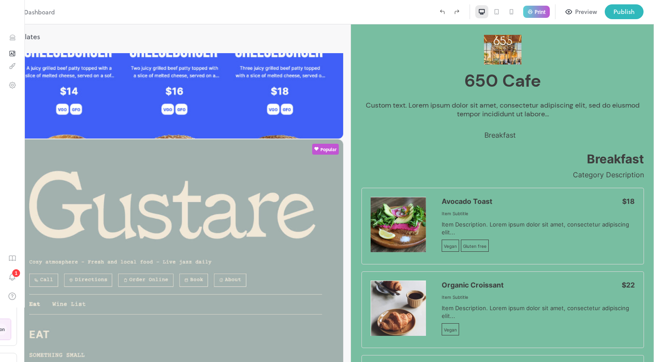
scroll to position [1786, 0]
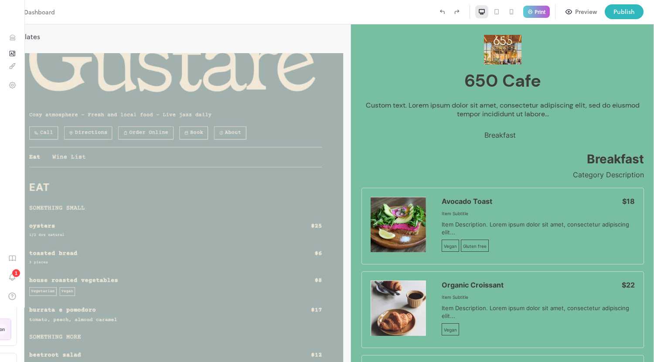
click at [12, 19] on img at bounding box center [12, 11] width 15 height 15
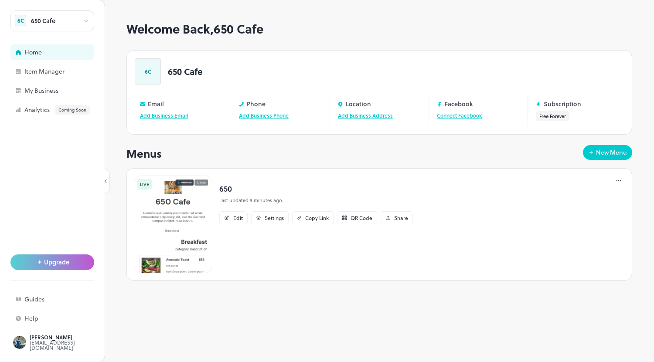
click at [12, 19] on div "650 Cafe" at bounding box center [52, 20] width 84 height 21
click at [618, 362] on div at bounding box center [327, 364] width 654 height 0
click at [618, 181] on icon at bounding box center [618, 180] width 1 height 1
click at [621, 180] on icon at bounding box center [618, 181] width 9 height 9
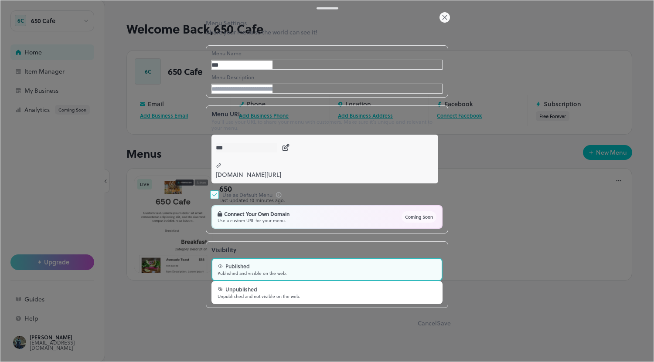
click at [265, 70] on input "***" at bounding box center [241, 65] width 61 height 9
type input "********"
click at [437, 328] on button "Save" at bounding box center [444, 323] width 14 height 9
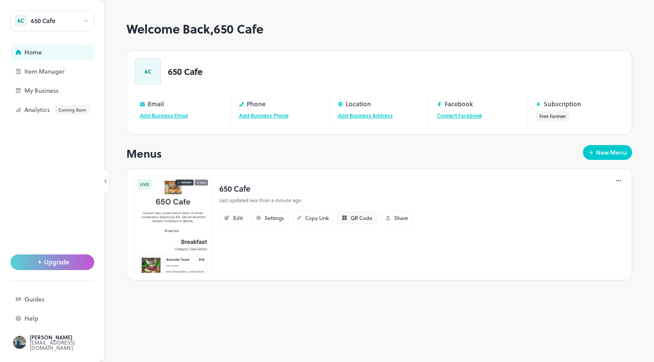
click at [354, 217] on div "QR Code" at bounding box center [361, 217] width 22 height 5
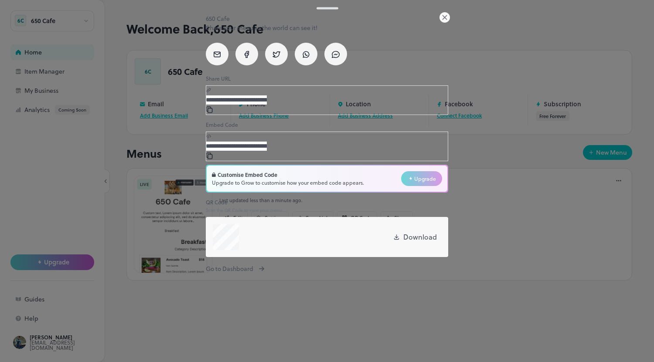
click at [267, 105] on input "**********" at bounding box center [236, 99] width 61 height 9
click at [211, 111] on icon at bounding box center [208, 109] width 4 height 4
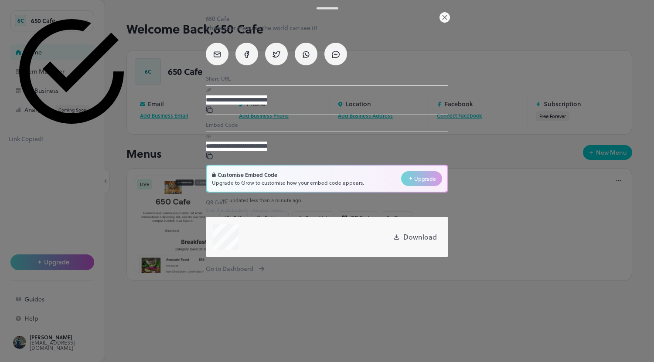
click at [287, 10] on div at bounding box center [327, 8] width 270 height 3
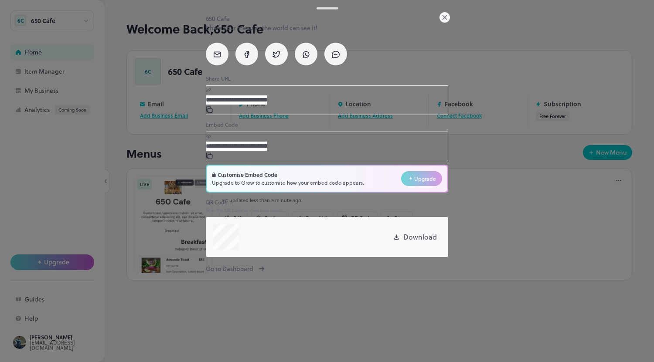
click at [411, 242] on p "Download" at bounding box center [420, 237] width 34 height 10
